Goal: Transaction & Acquisition: Book appointment/travel/reservation

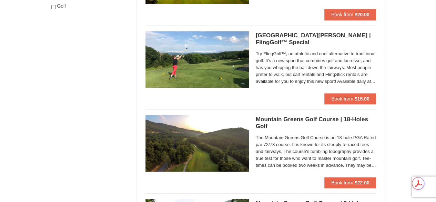
scroll to position [414, 0]
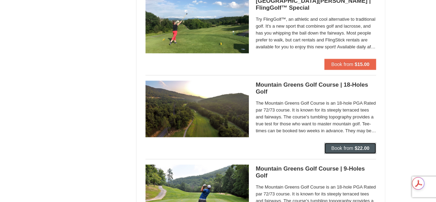
click at [340, 148] on span "Book from" at bounding box center [342, 148] width 22 height 6
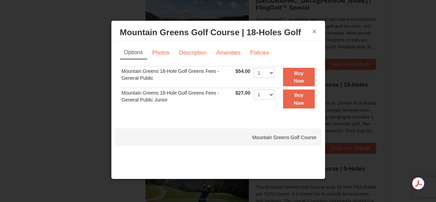
click at [312, 31] on button "×" at bounding box center [314, 31] width 4 height 7
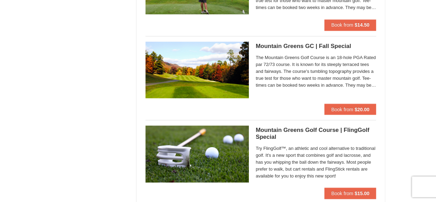
scroll to position [586, 0]
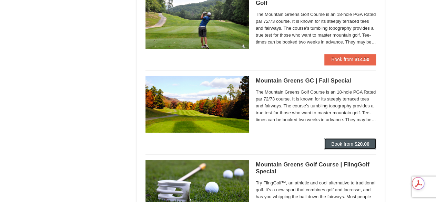
click at [346, 143] on span "Book from" at bounding box center [342, 144] width 22 height 6
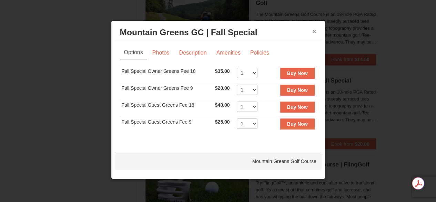
click at [313, 31] on button "×" at bounding box center [314, 31] width 4 height 7
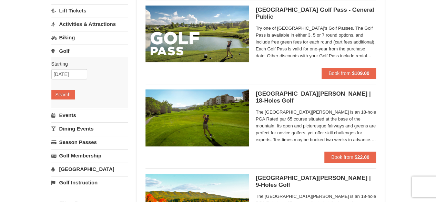
scroll to position [34, 0]
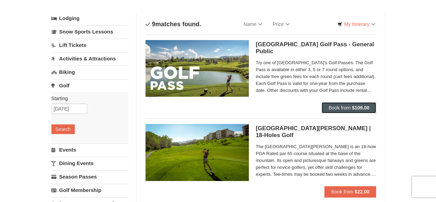
click at [339, 106] on span "Book from" at bounding box center [340, 108] width 22 height 6
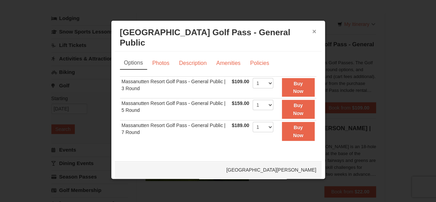
click at [314, 30] on button "×" at bounding box center [314, 31] width 4 height 7
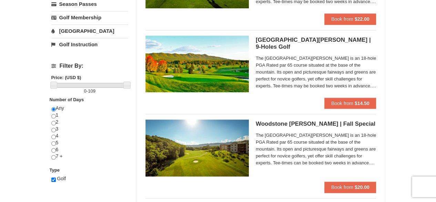
scroll to position [241, 0]
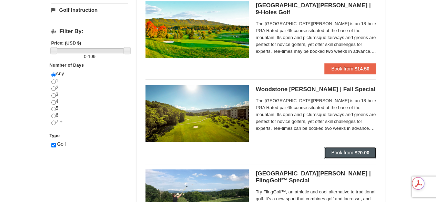
click at [345, 151] on span "Book from" at bounding box center [342, 153] width 22 height 6
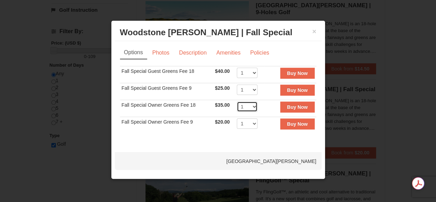
click at [254, 109] on select "1 2 3 4 5 6 7 8 9 10 11 12 13 14 15 16 17 18 19 20" at bounding box center [247, 106] width 21 height 10
select select "2"
click at [237, 101] on select "1 2 3 4 5 6 7 8 9 10 11 12 13 14 15 16 17 18 19 20" at bounding box center [247, 106] width 21 height 10
click at [295, 107] on strong "Buy Now" at bounding box center [297, 107] width 21 height 6
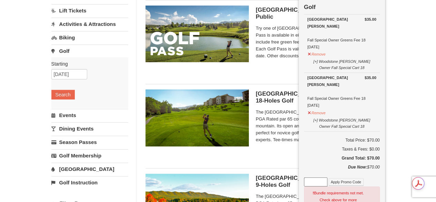
scroll to position [0, 0]
